Goal: Transaction & Acquisition: Purchase product/service

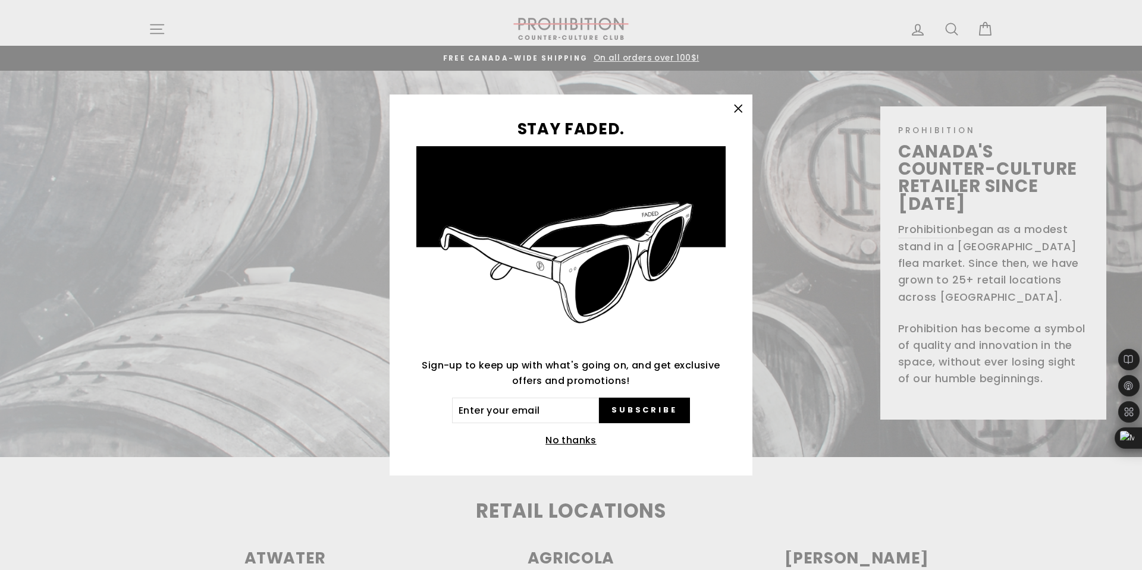
click at [739, 108] on icon "button" at bounding box center [737, 108] width 7 height 7
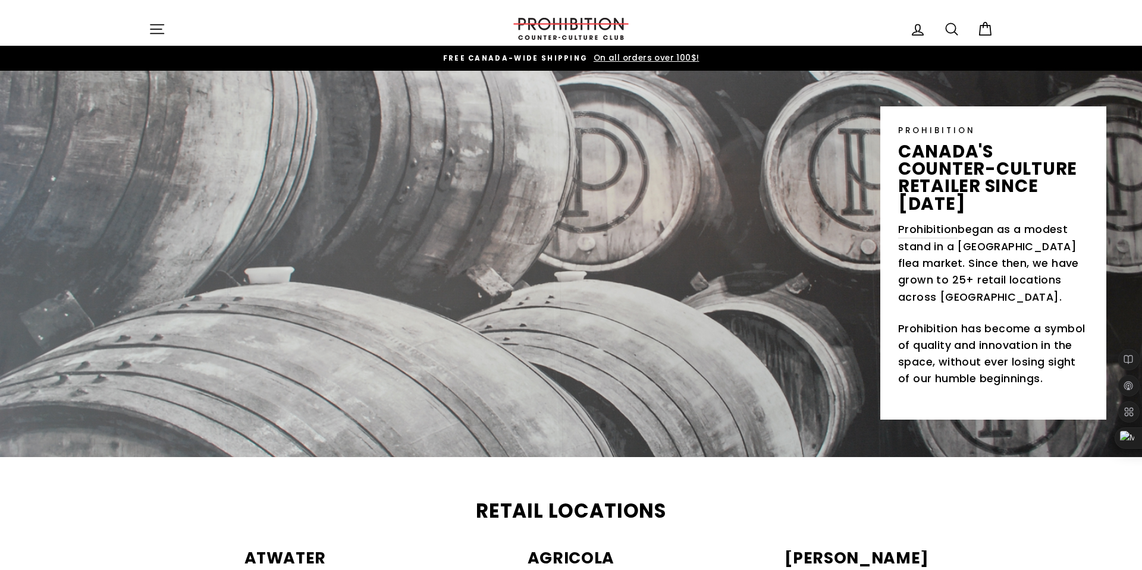
click at [947, 29] on icon at bounding box center [951, 29] width 17 height 17
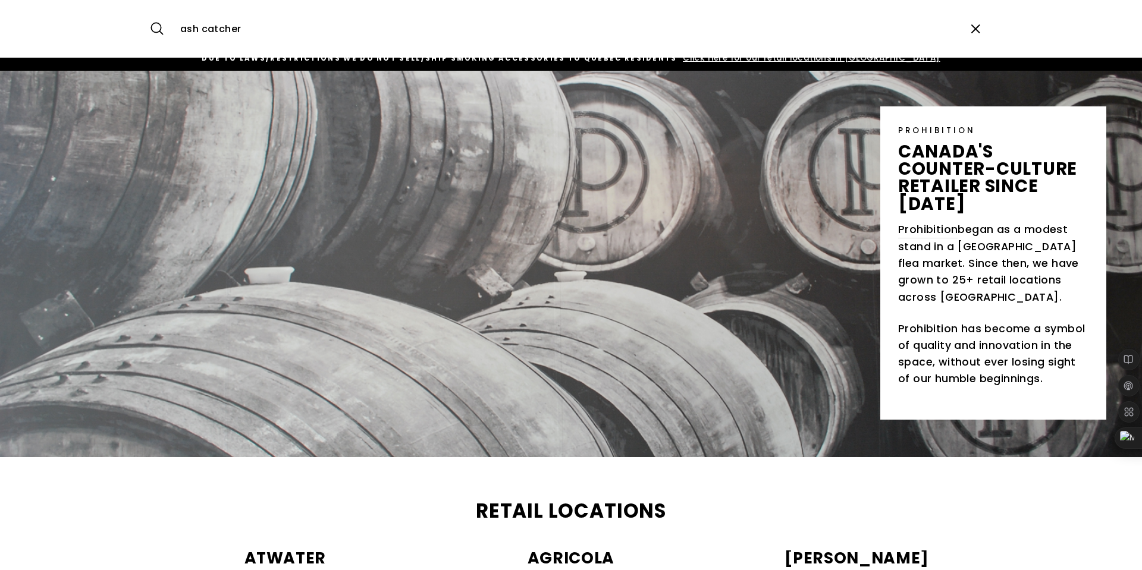
type input "ash catcher"
click at [149, 9] on button "Search" at bounding box center [162, 29] width 26 height 40
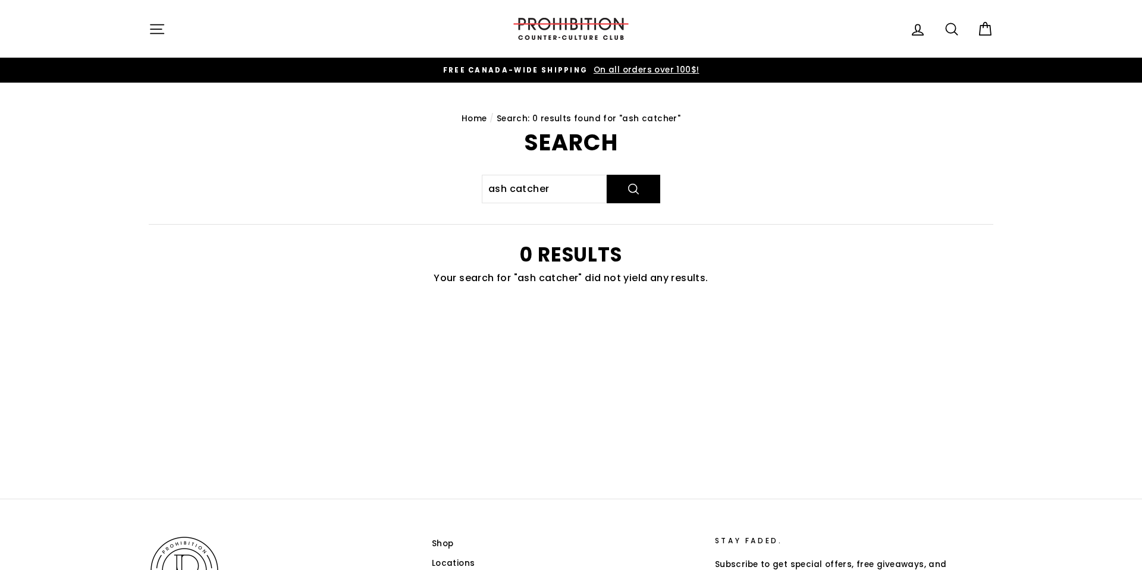
click at [1139, 323] on main "Home / Search: 0 results found for "ash catcher" Search ash catcher Search 0 re…" at bounding box center [571, 291] width 1142 height 416
click at [162, 40] on button "Site navigation" at bounding box center [157, 29] width 31 height 26
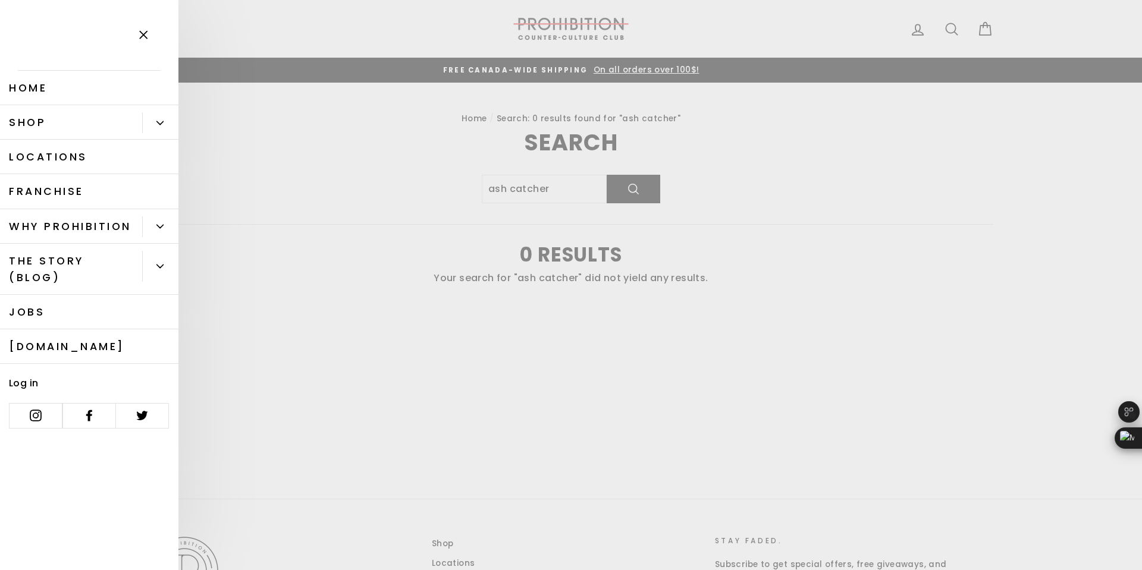
click at [69, 115] on link "Shop" at bounding box center [71, 122] width 142 height 34
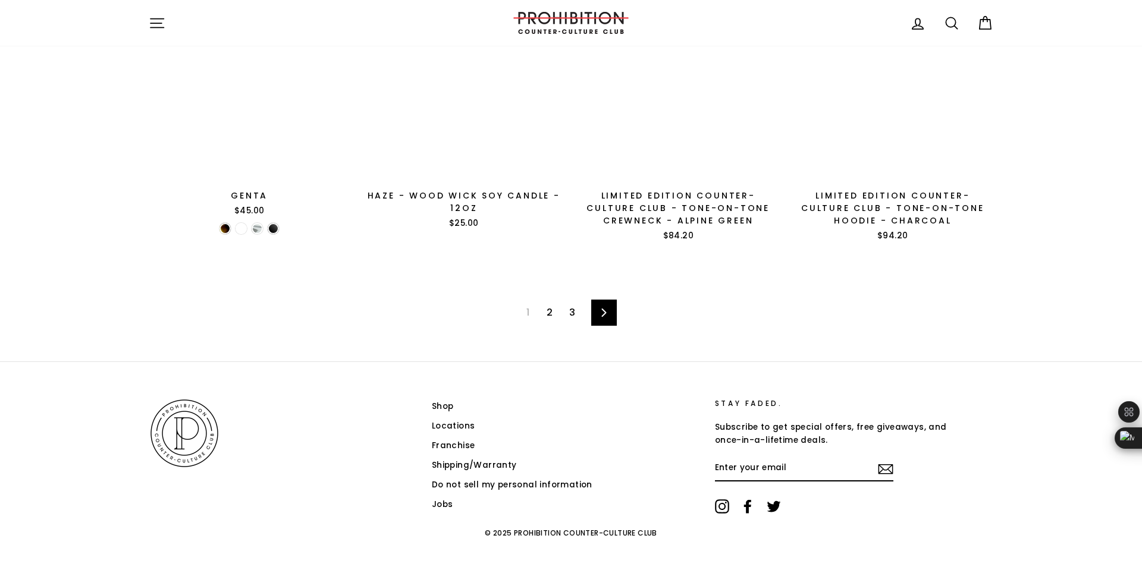
scroll to position [1928, 0]
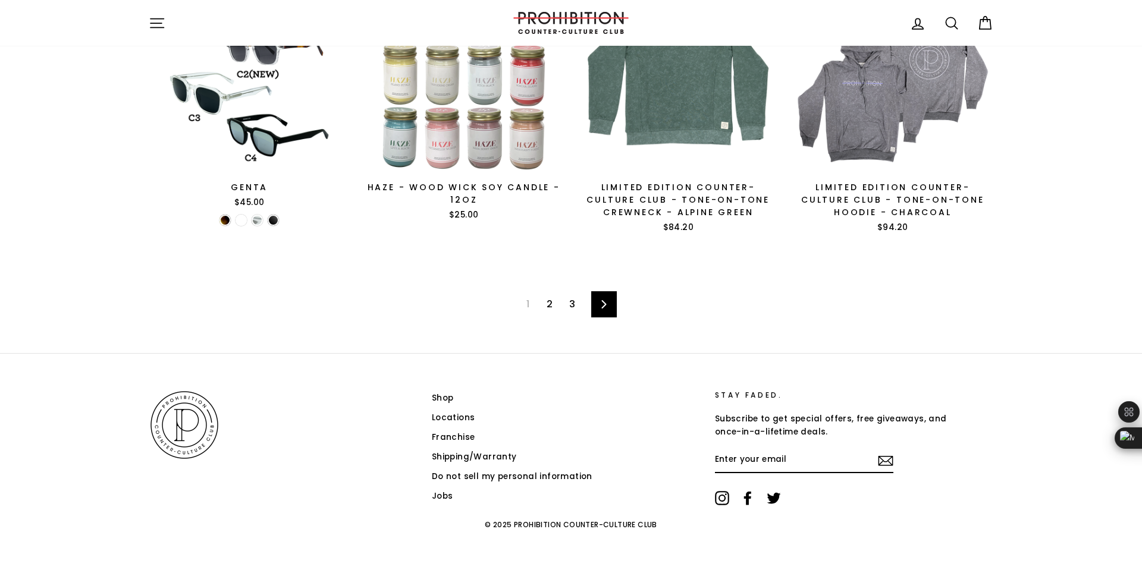
click at [545, 306] on link "2" at bounding box center [549, 304] width 20 height 19
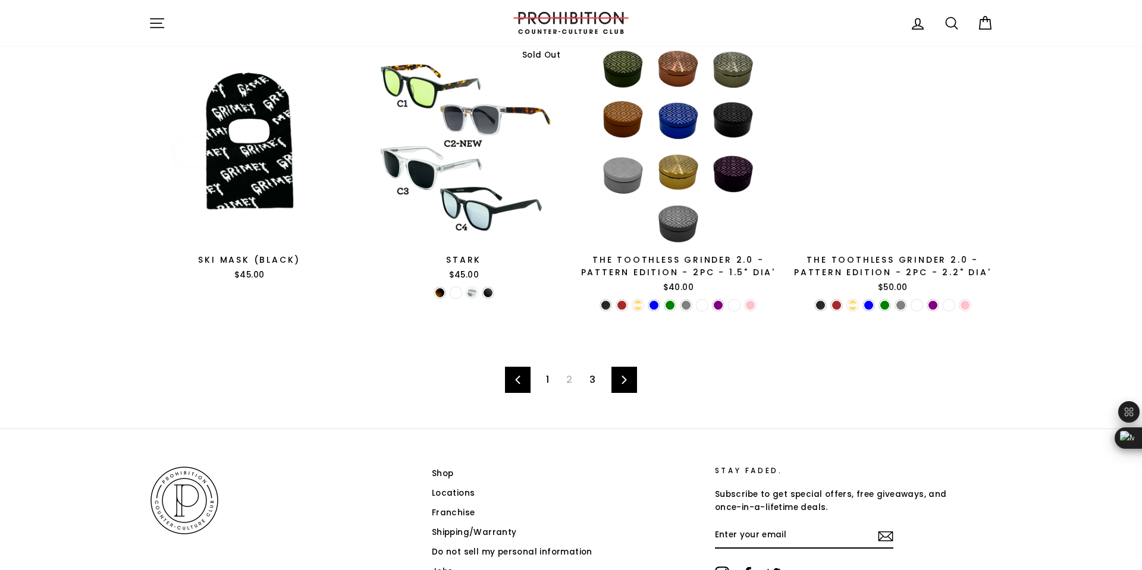
scroll to position [1813, 0]
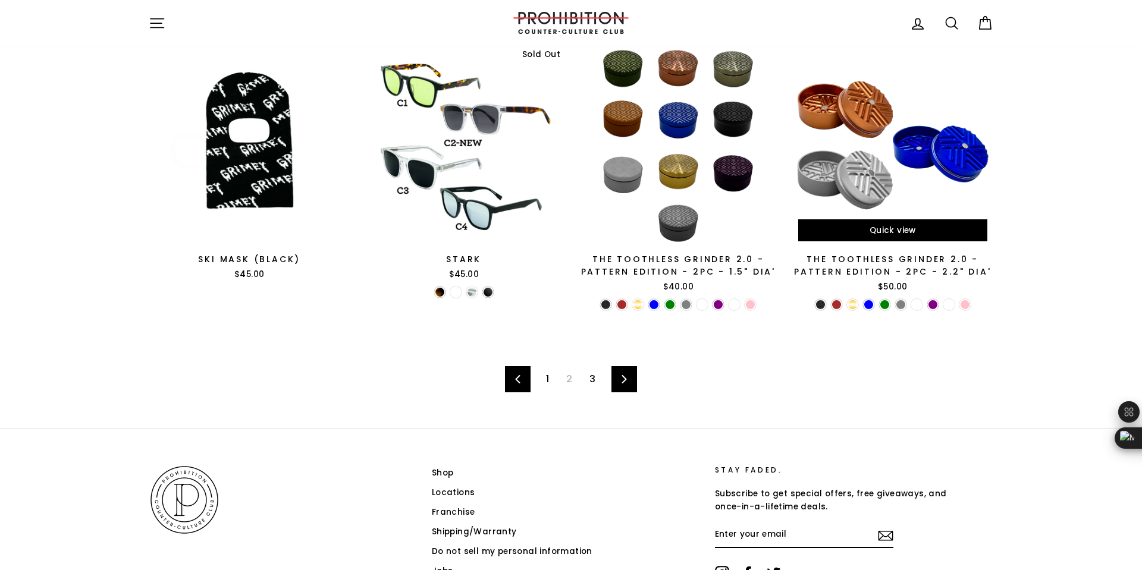
click at [841, 189] on div at bounding box center [892, 147] width 203 height 203
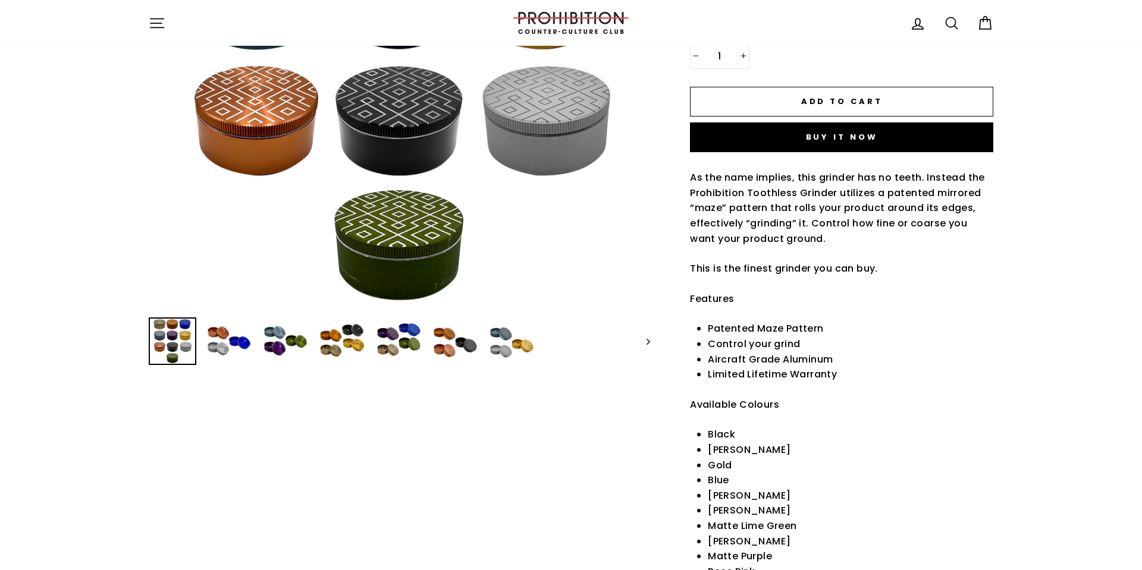
scroll to position [332, 0]
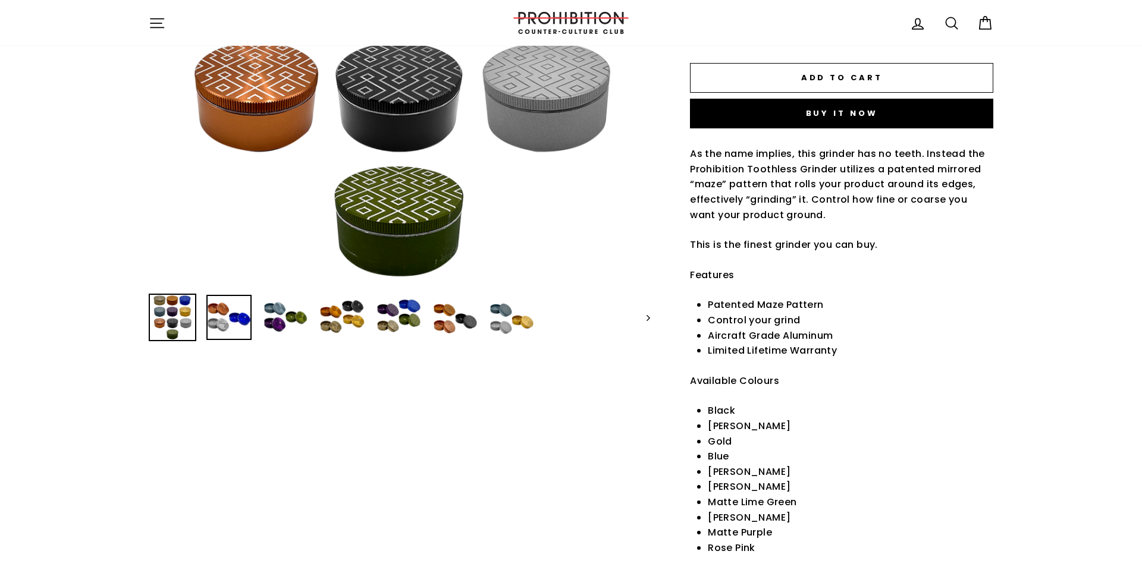
click at [225, 318] on img at bounding box center [228, 317] width 45 height 45
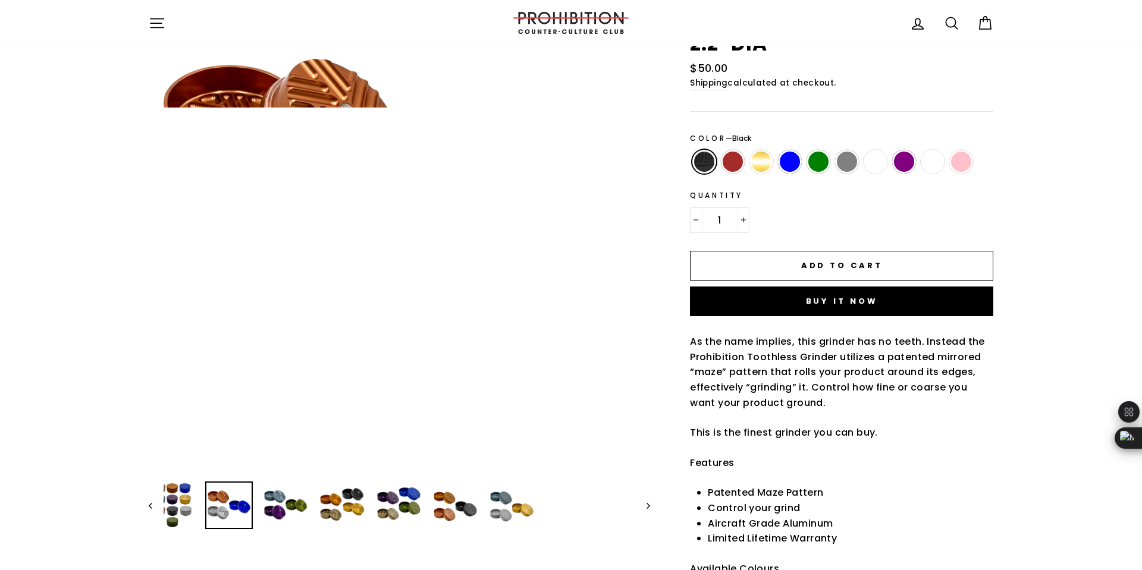
scroll to position [138, 0]
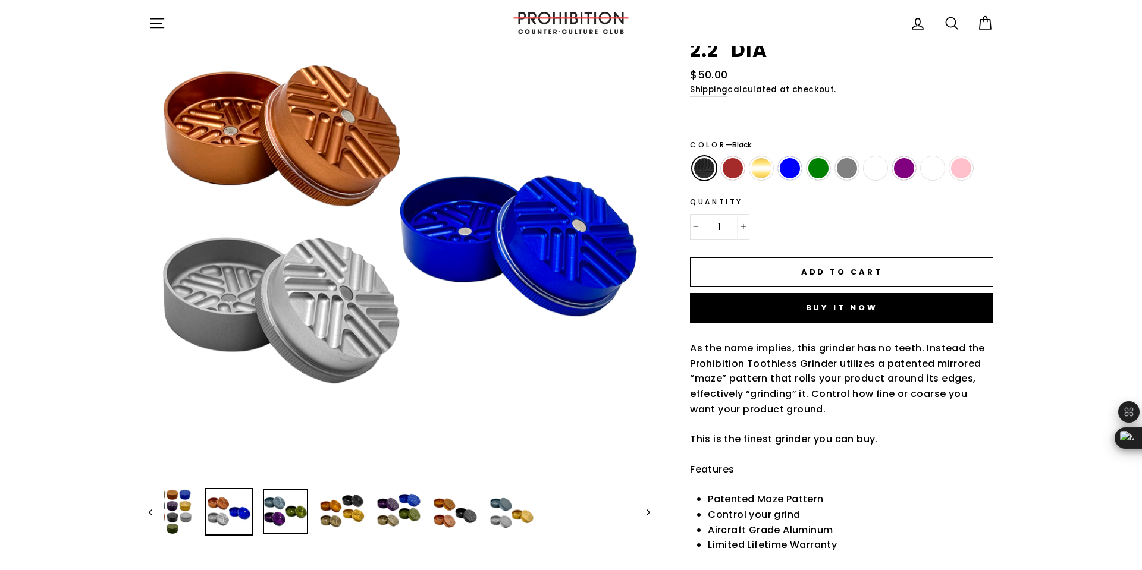
click at [283, 512] on img at bounding box center [285, 511] width 45 height 45
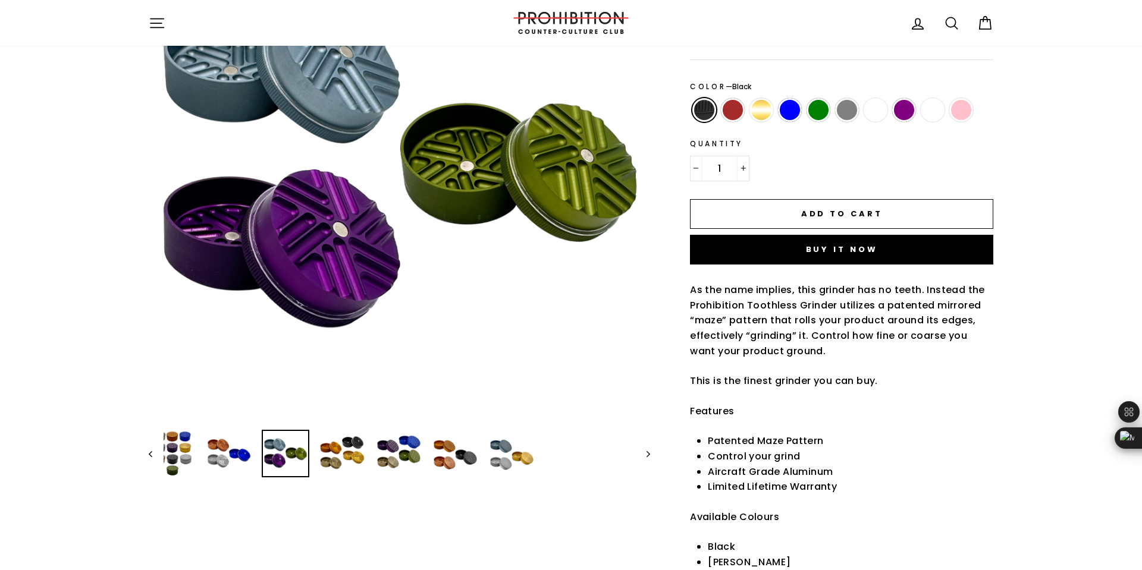
scroll to position [195, 0]
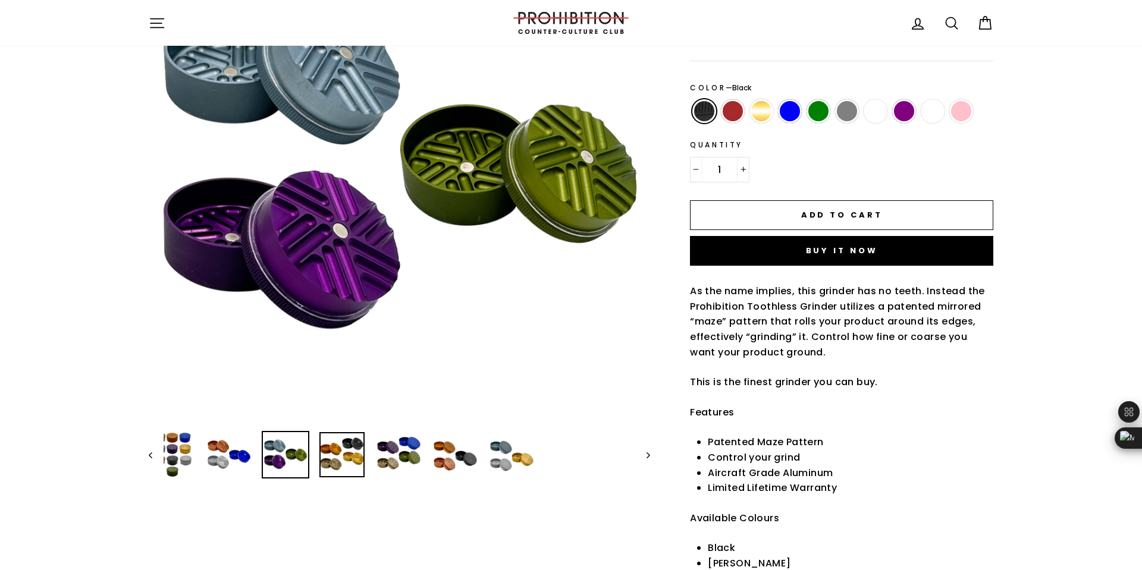
click at [339, 469] on img at bounding box center [341, 454] width 45 height 45
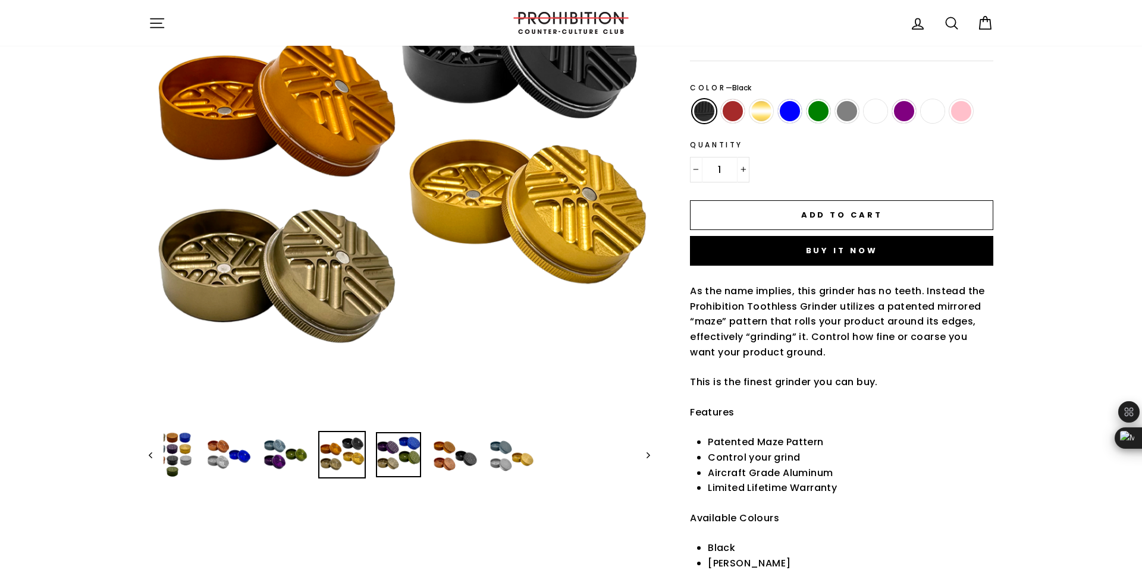
click at [399, 466] on img at bounding box center [398, 454] width 45 height 45
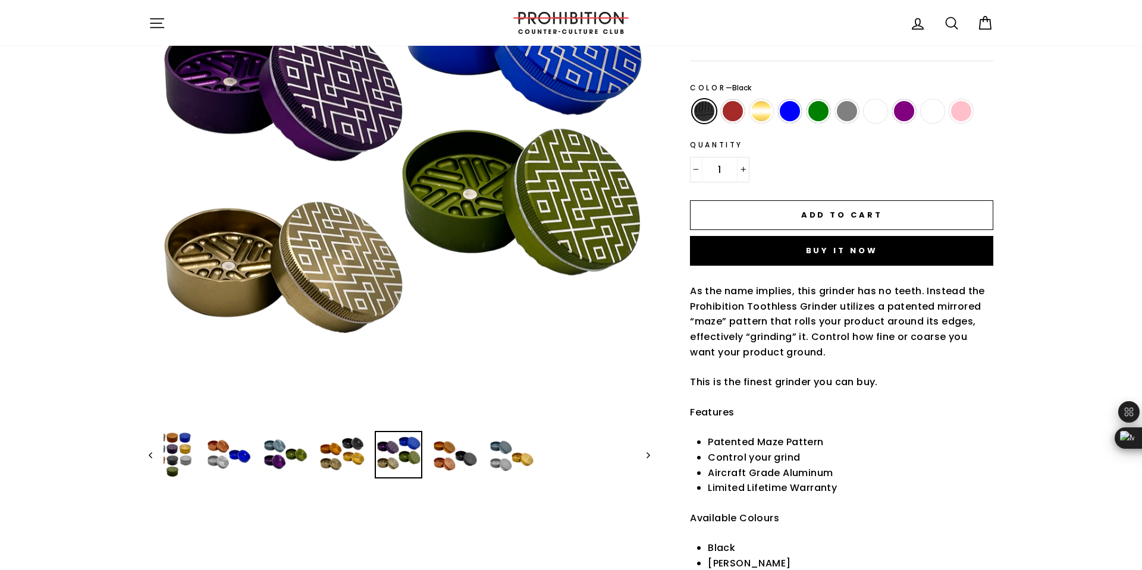
click at [460, 480] on div "Close (esc) Close (esc) Close (esc) Close (esc) Close (esc) Close (esc) Close (…" at bounding box center [565, 362] width 858 height 884
click at [455, 461] on img at bounding box center [454, 454] width 45 height 45
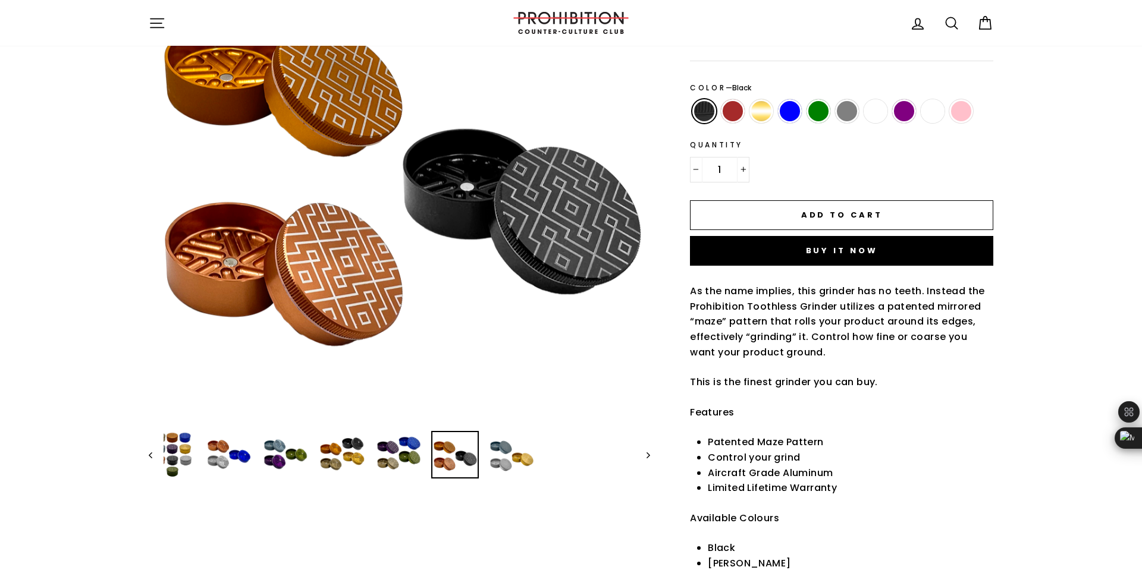
click at [474, 459] on img at bounding box center [454, 454] width 45 height 45
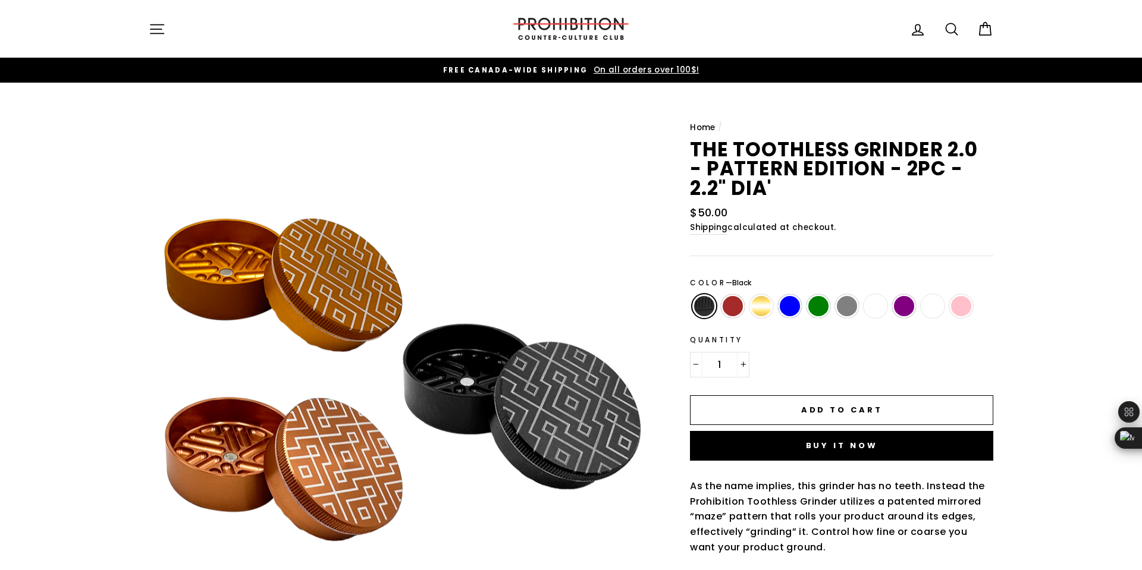
scroll to position [4, 0]
